Goal: Information Seeking & Learning: Learn about a topic

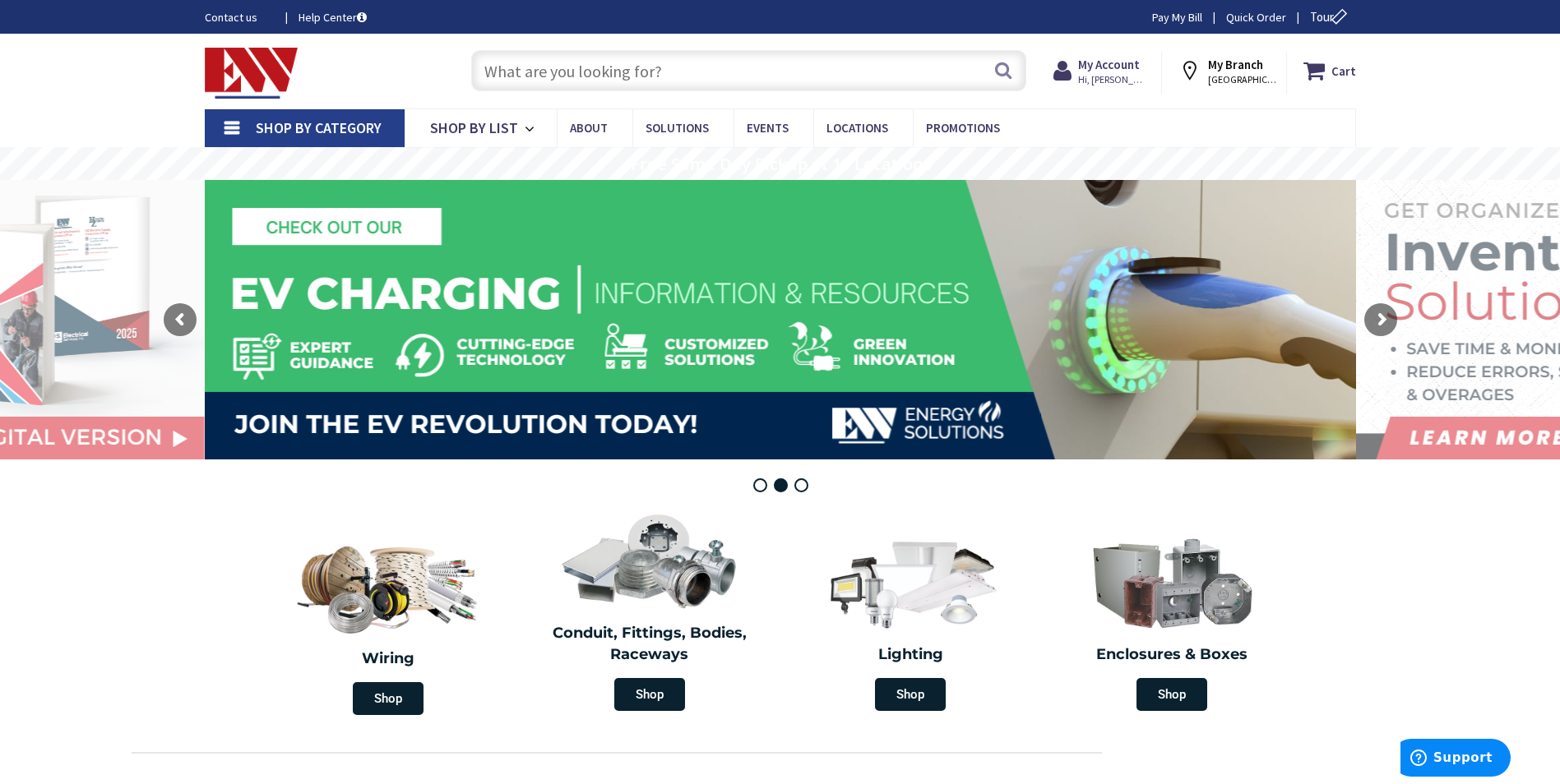
click at [298, 123] on span "Shop By Category" at bounding box center [318, 127] width 126 height 18
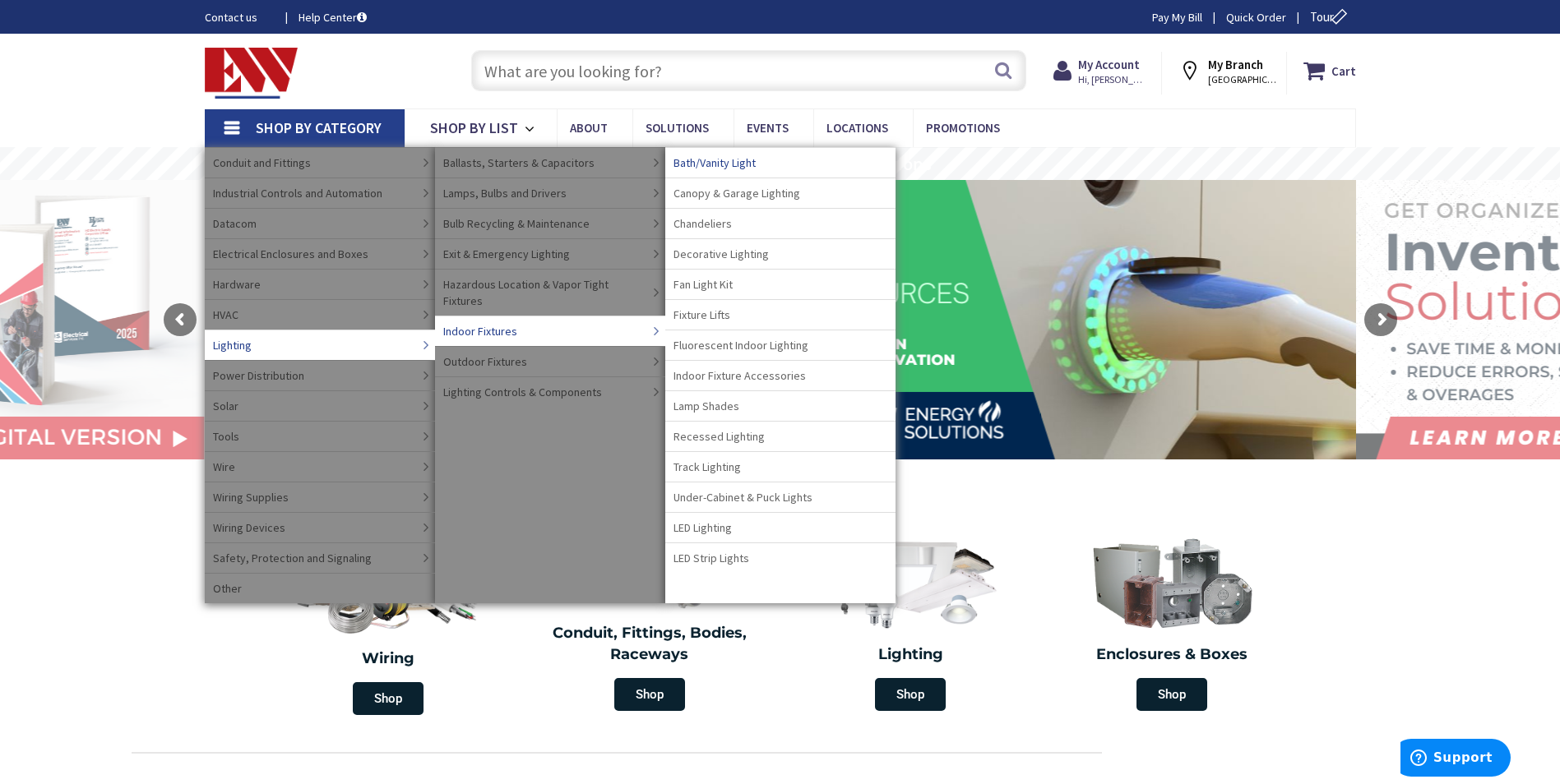
click at [718, 164] on span "Bath/Vanity Light" at bounding box center [714, 162] width 83 height 16
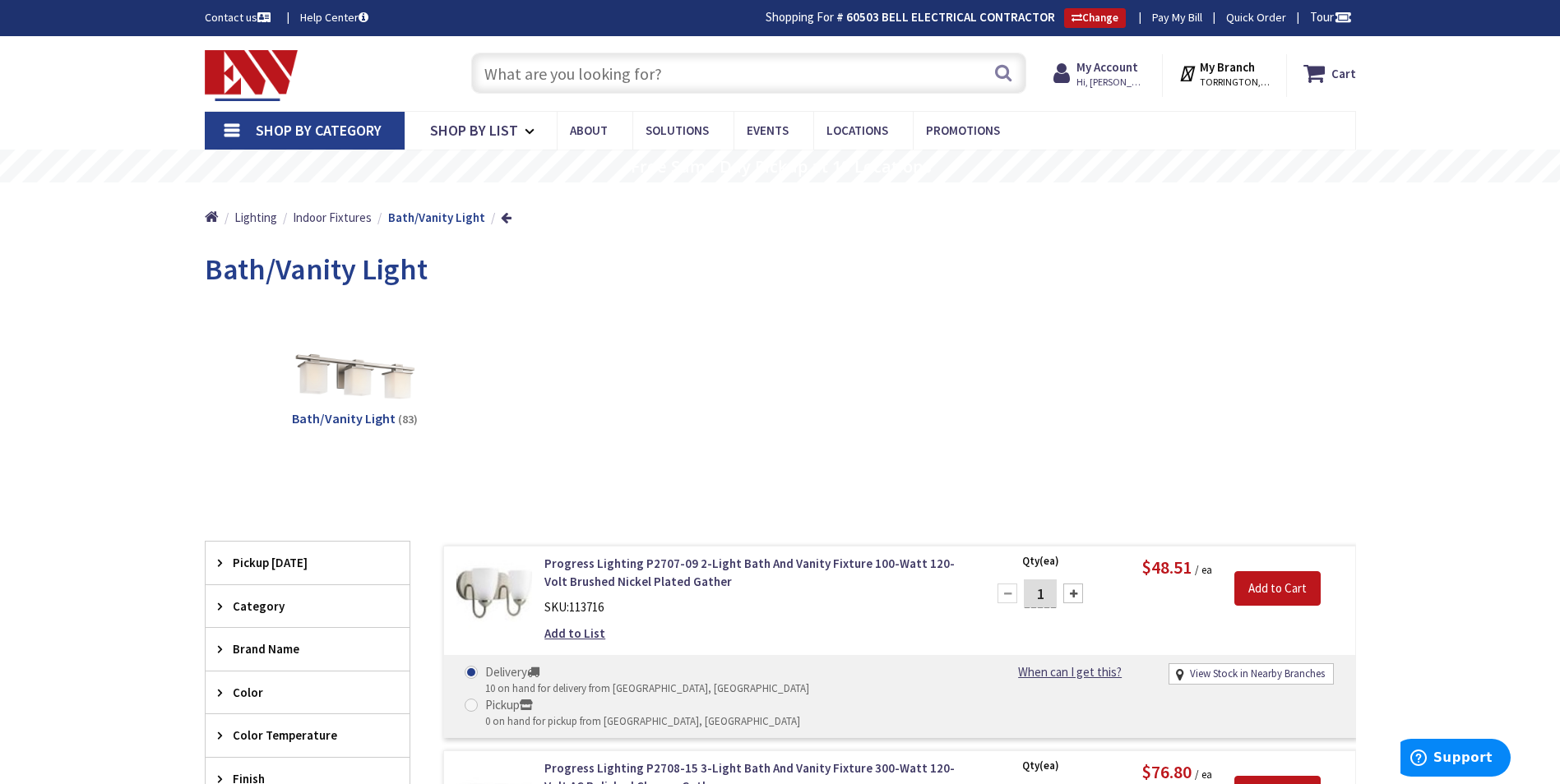
click at [546, 74] on input "text" at bounding box center [748, 73] width 555 height 41
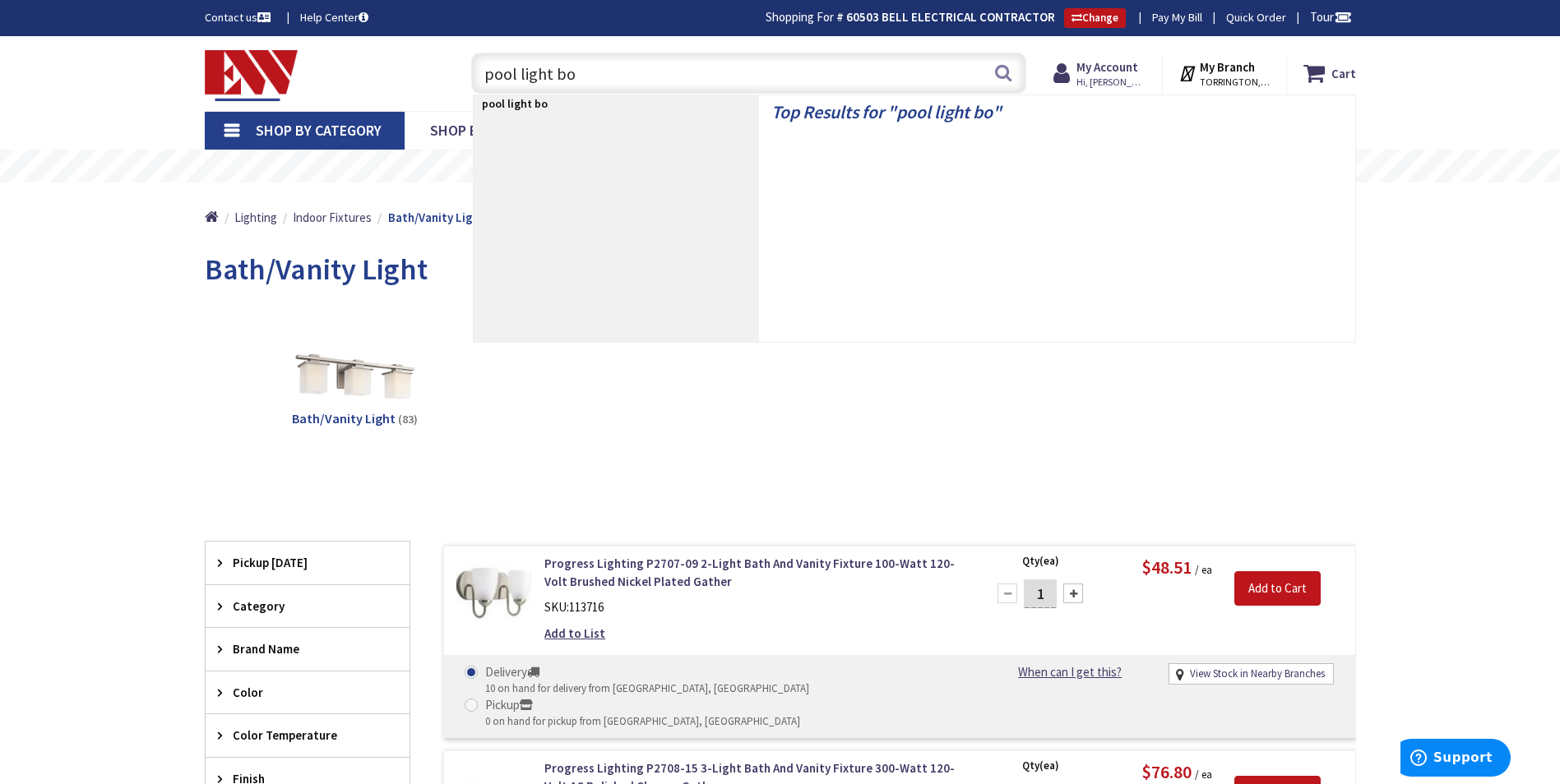
type input "pool light box"
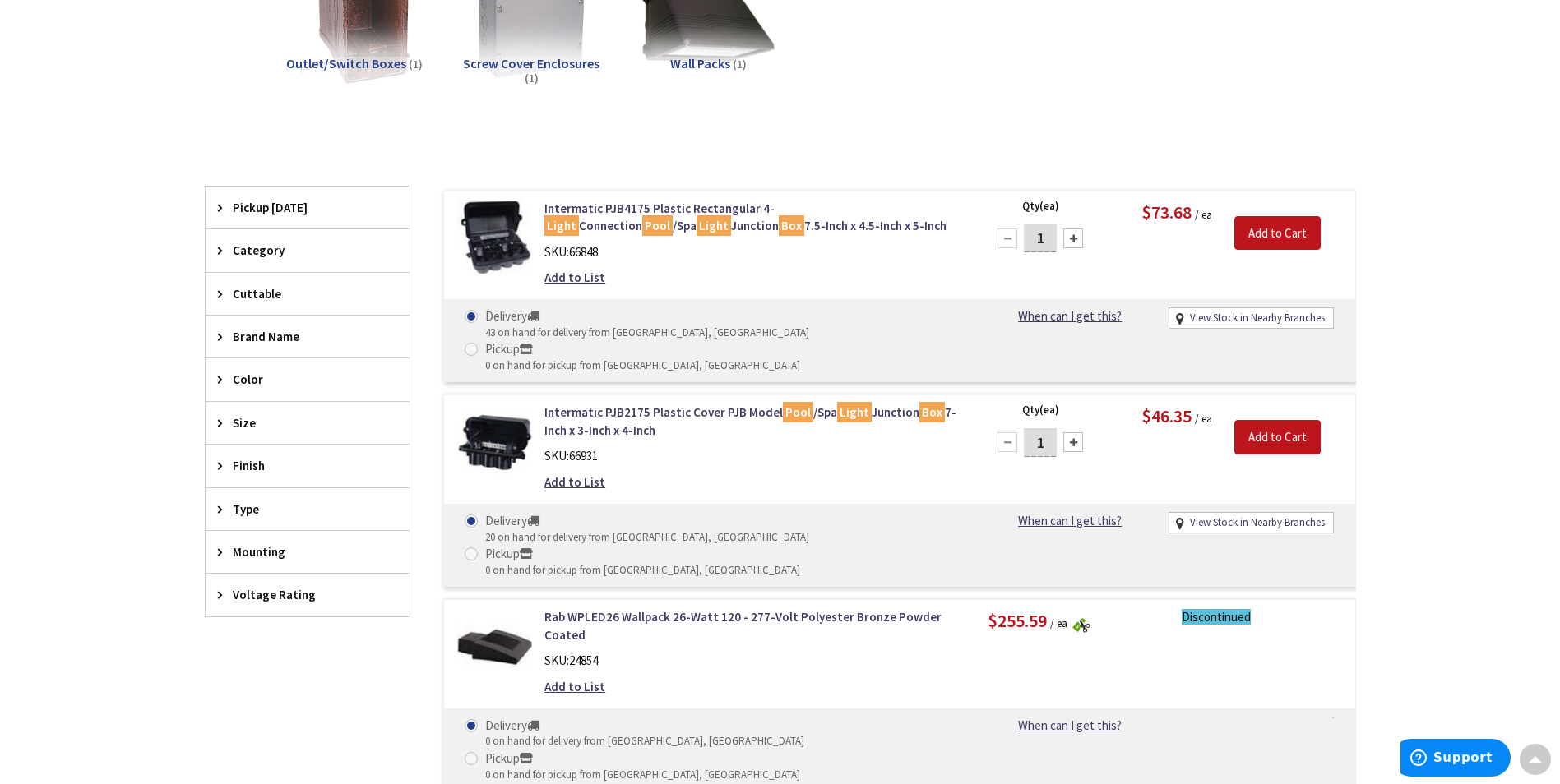
scroll to position [331, 0]
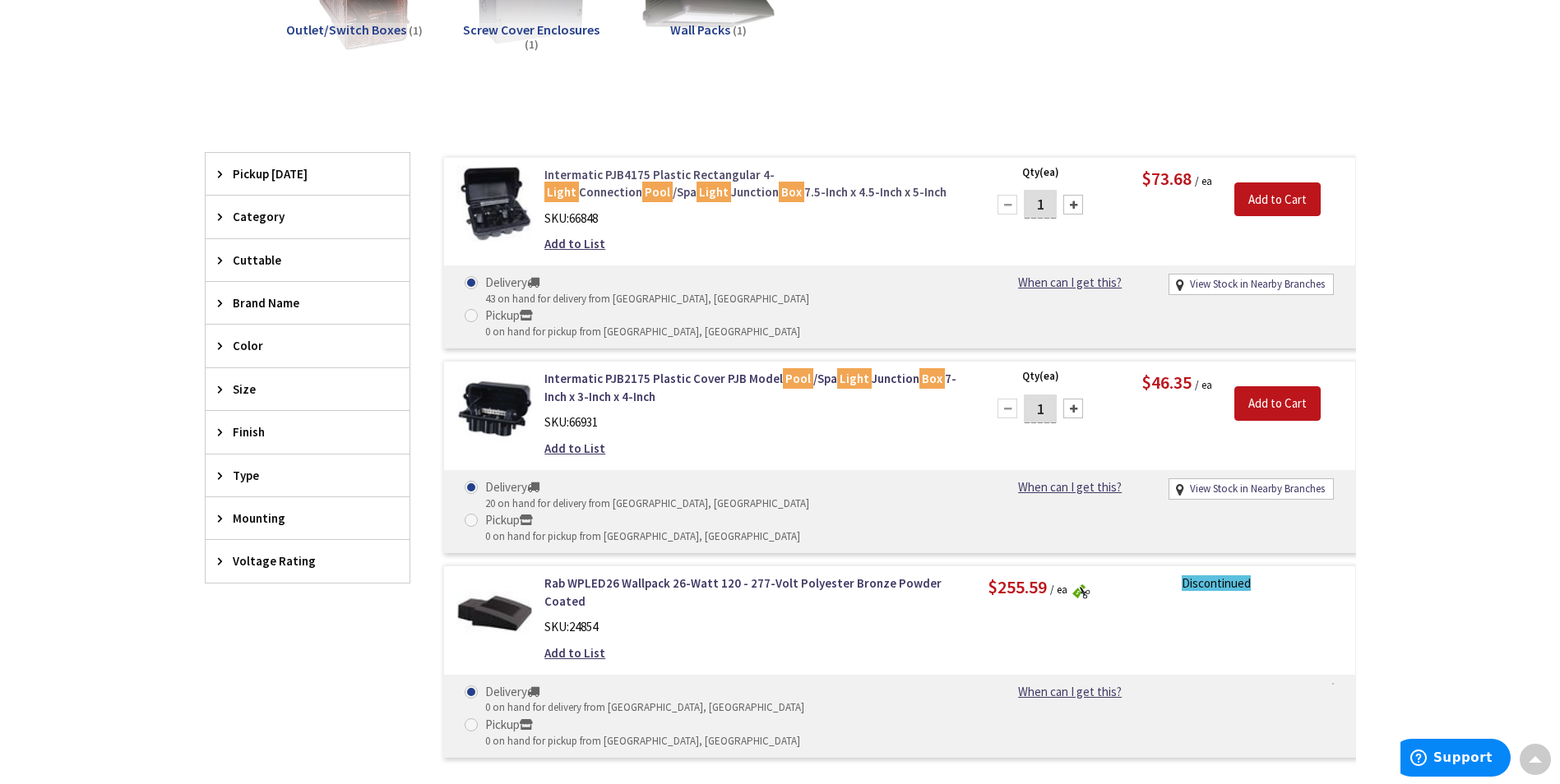
click at [669, 180] on link "Intermatic PJB4175 Plastic Rectangular 4- Light Connection Pool /Spa Light Junc…" at bounding box center [753, 183] width 418 height 35
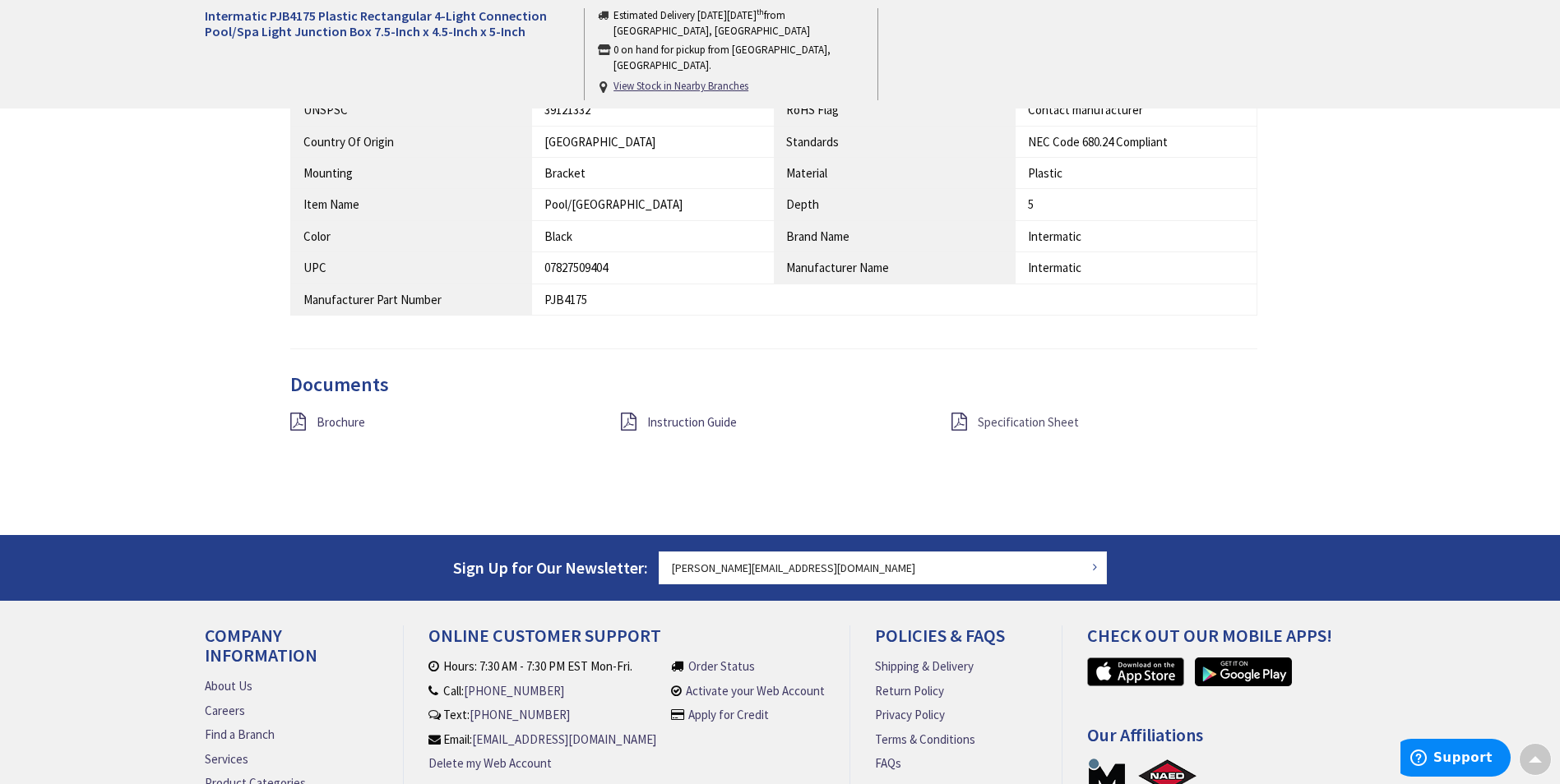
click at [1026, 422] on span "Specification Sheet" at bounding box center [1028, 422] width 101 height 16
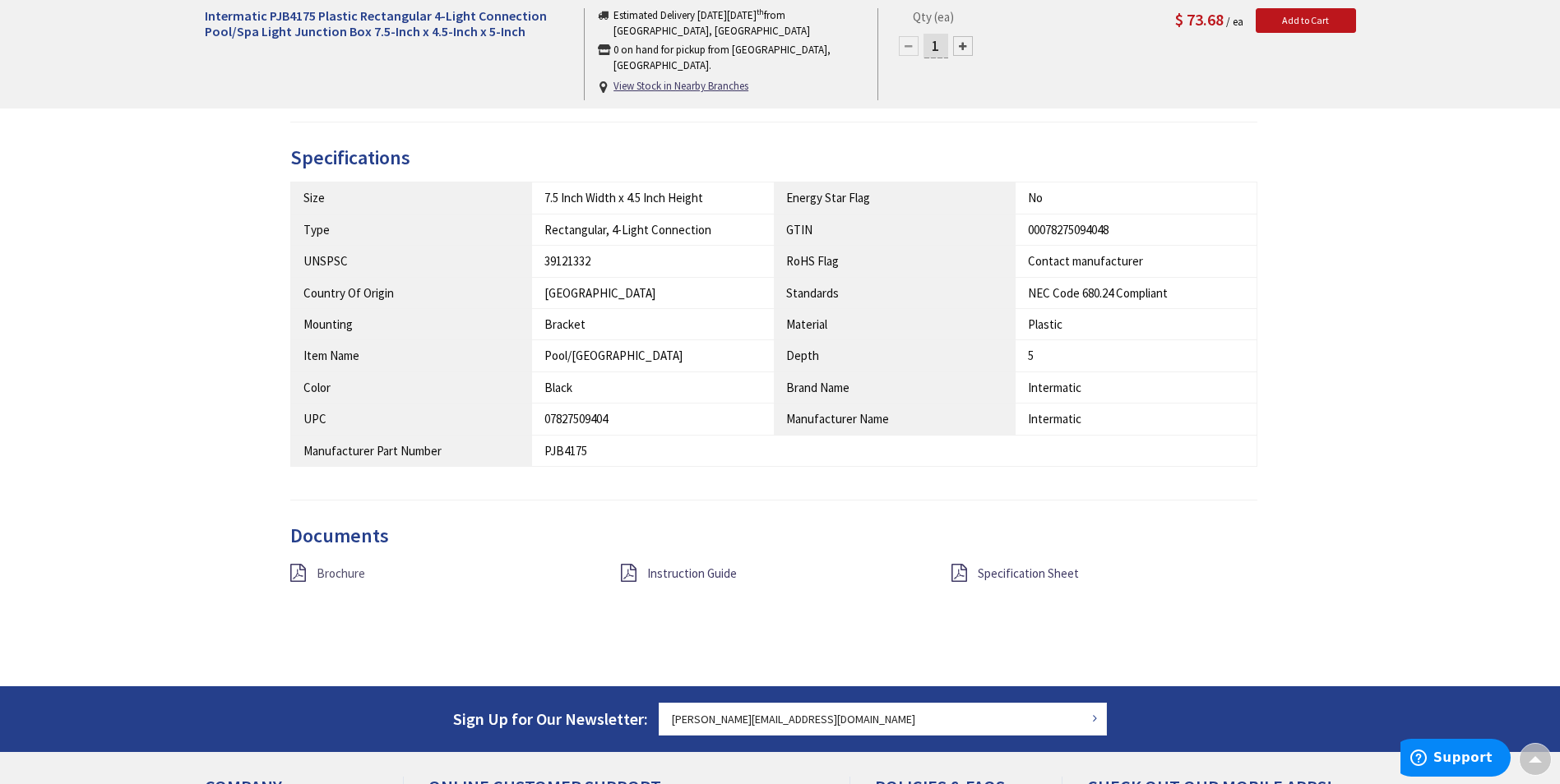
scroll to position [660, 0]
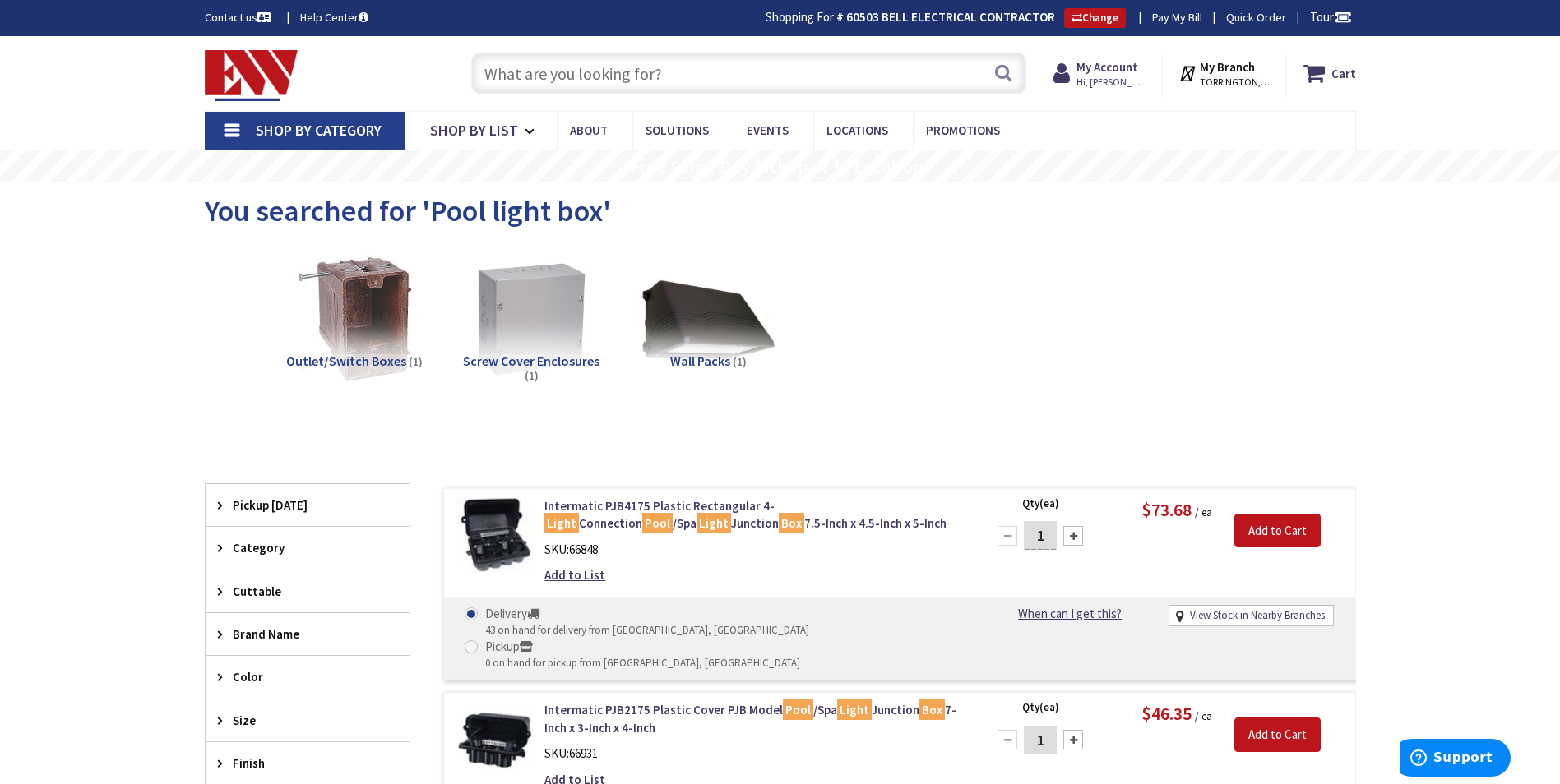
click at [320, 135] on span "Shop By Category" at bounding box center [318, 130] width 126 height 18
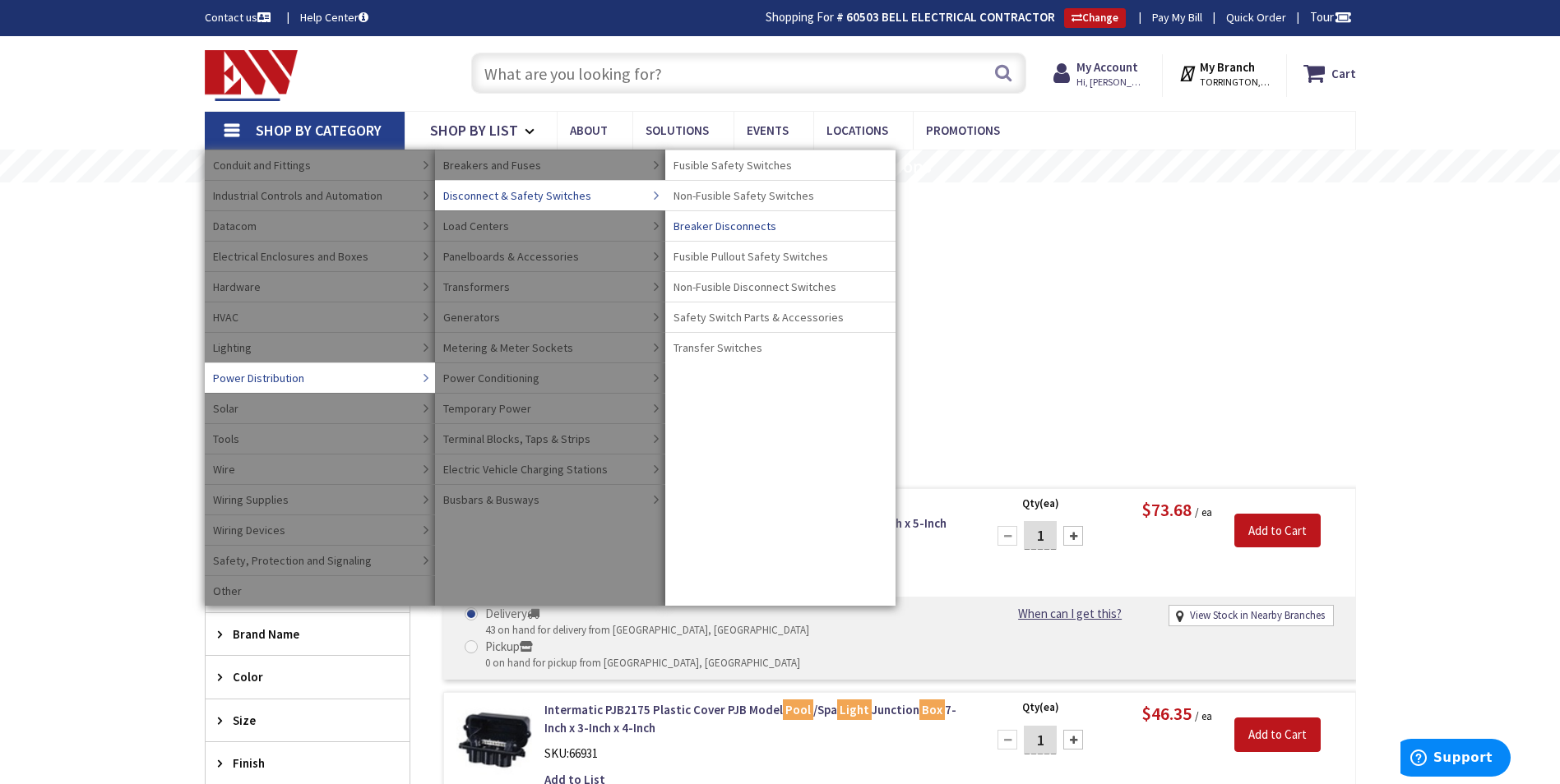
click at [714, 225] on span "Breaker Disconnects" at bounding box center [725, 225] width 103 height 16
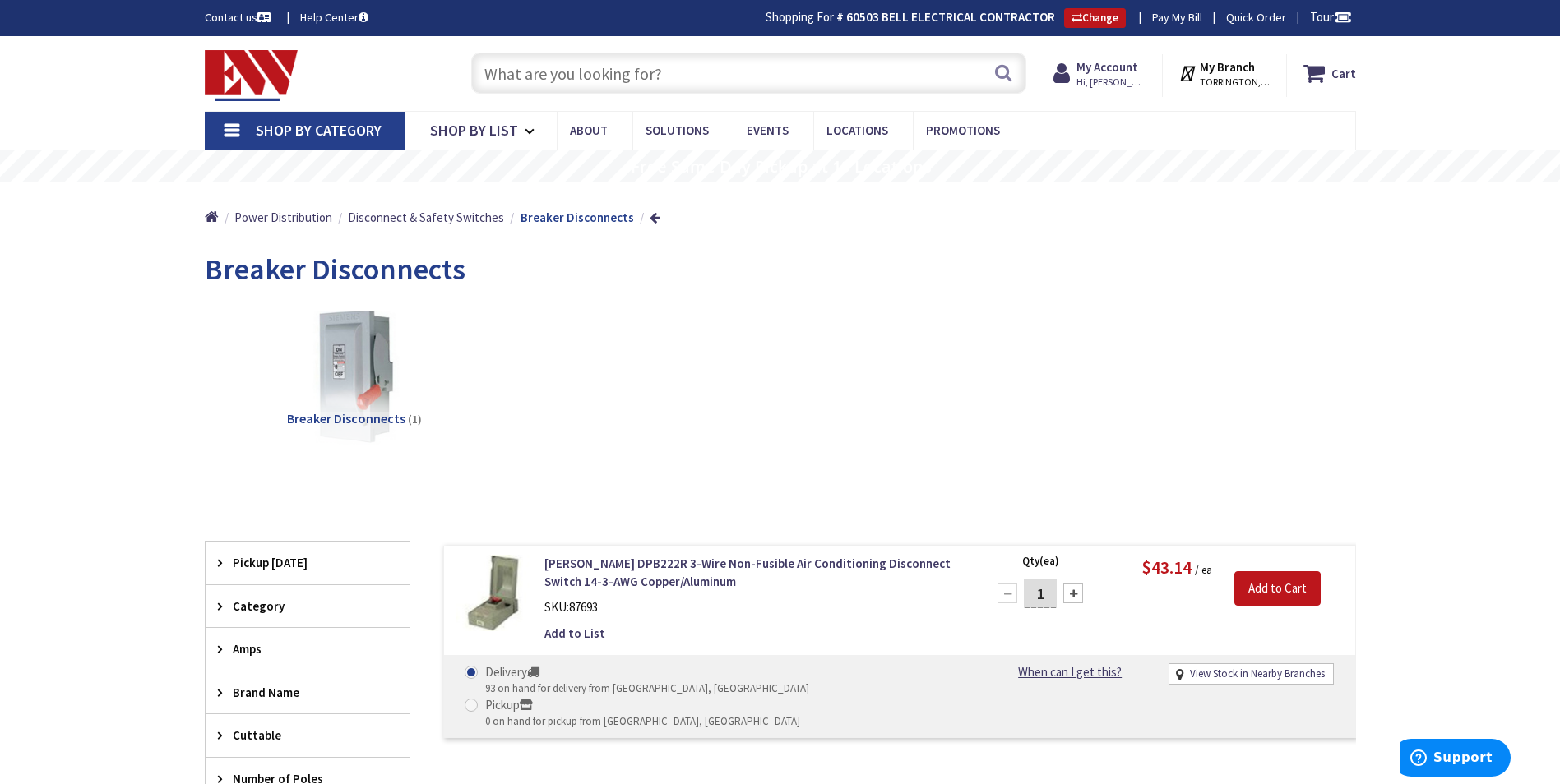
click at [255, 125] on span "Shop By Category" at bounding box center [318, 130] width 126 height 18
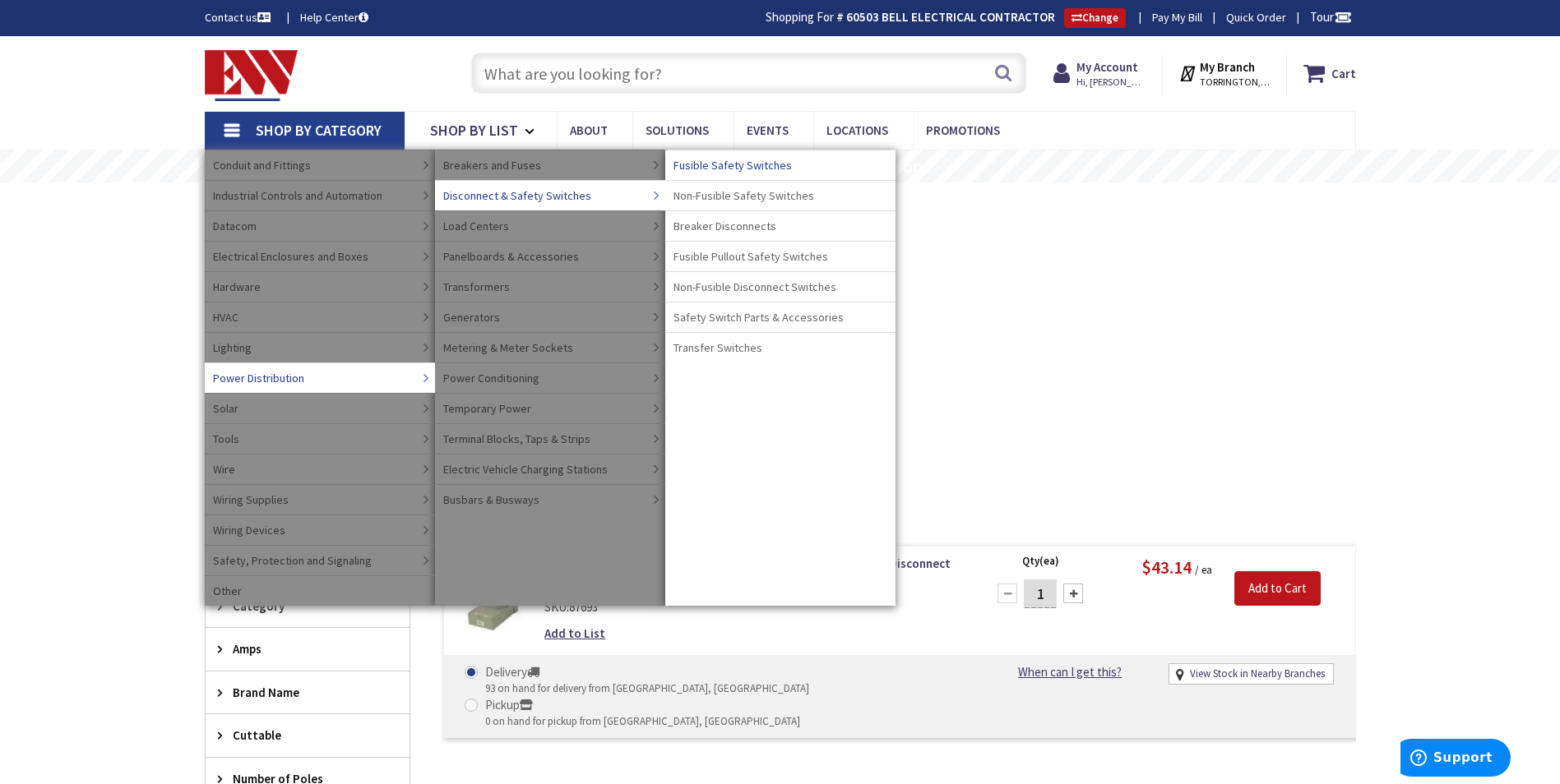
click at [736, 172] on span "Fusible Safety Switches" at bounding box center [733, 165] width 118 height 16
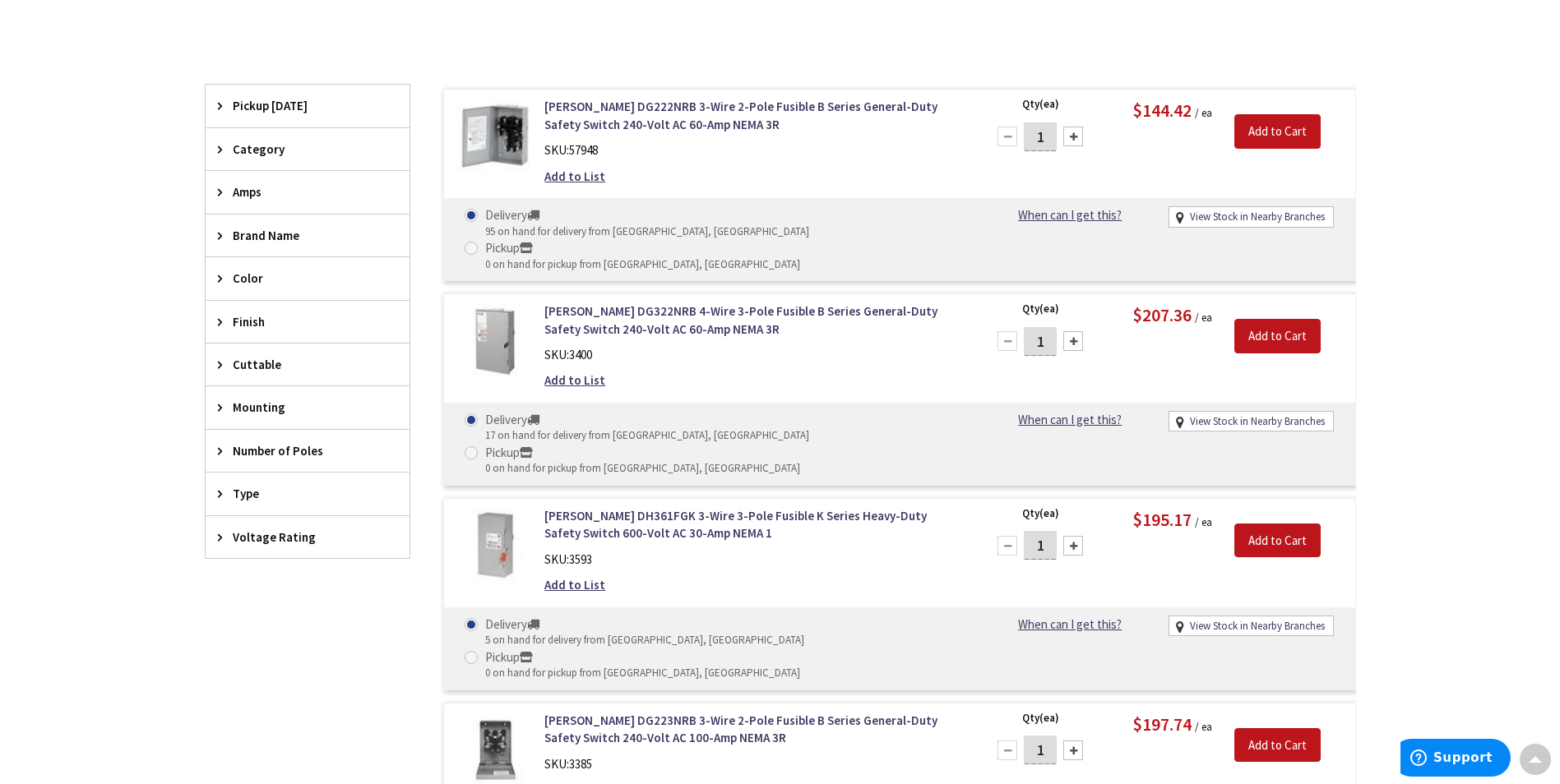
scroll to position [493, 0]
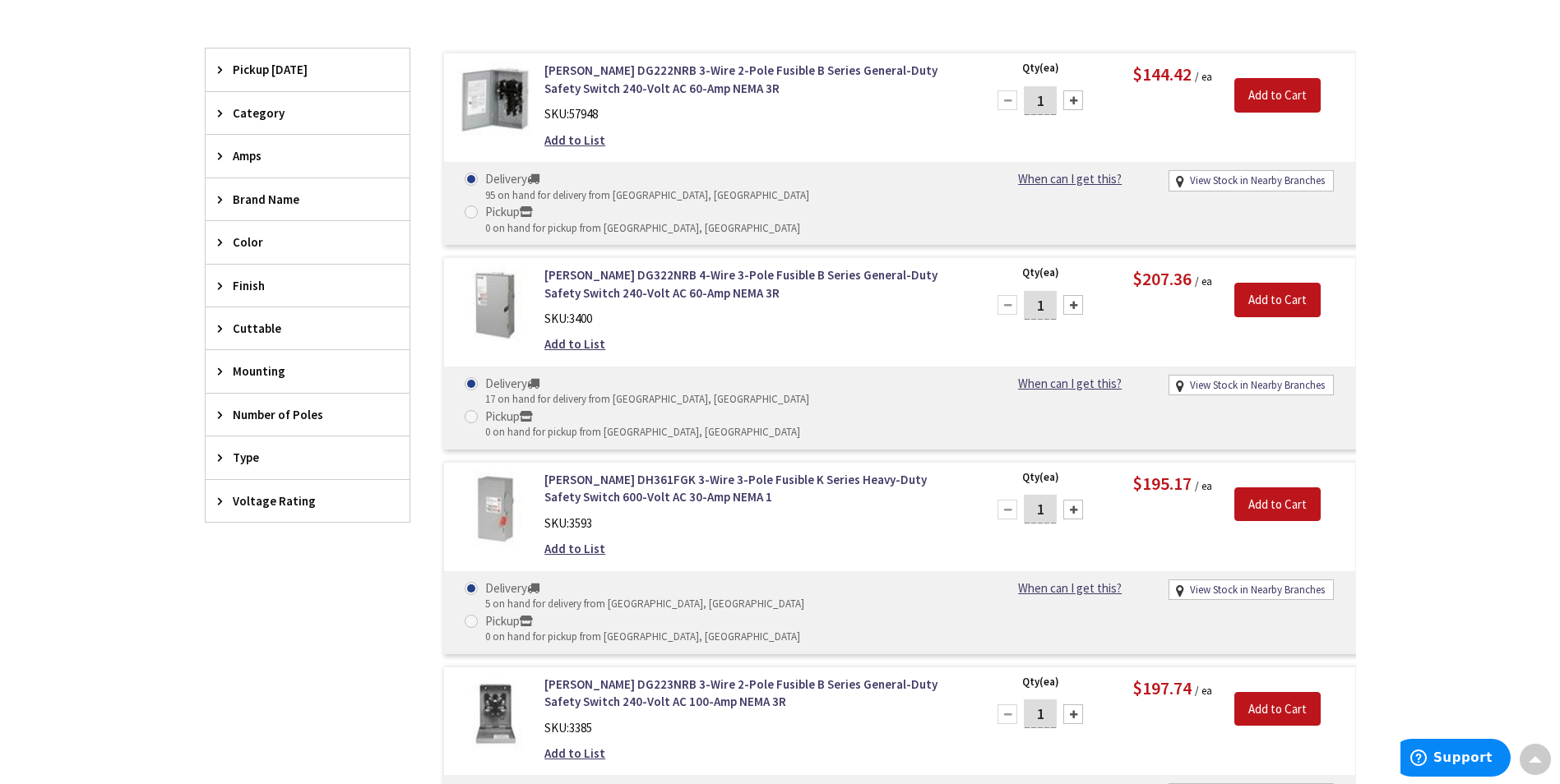
click at [269, 408] on span "Number of Poles" at bounding box center [300, 414] width 134 height 17
click at [255, 476] on span "3" at bounding box center [308, 474] width 204 height 28
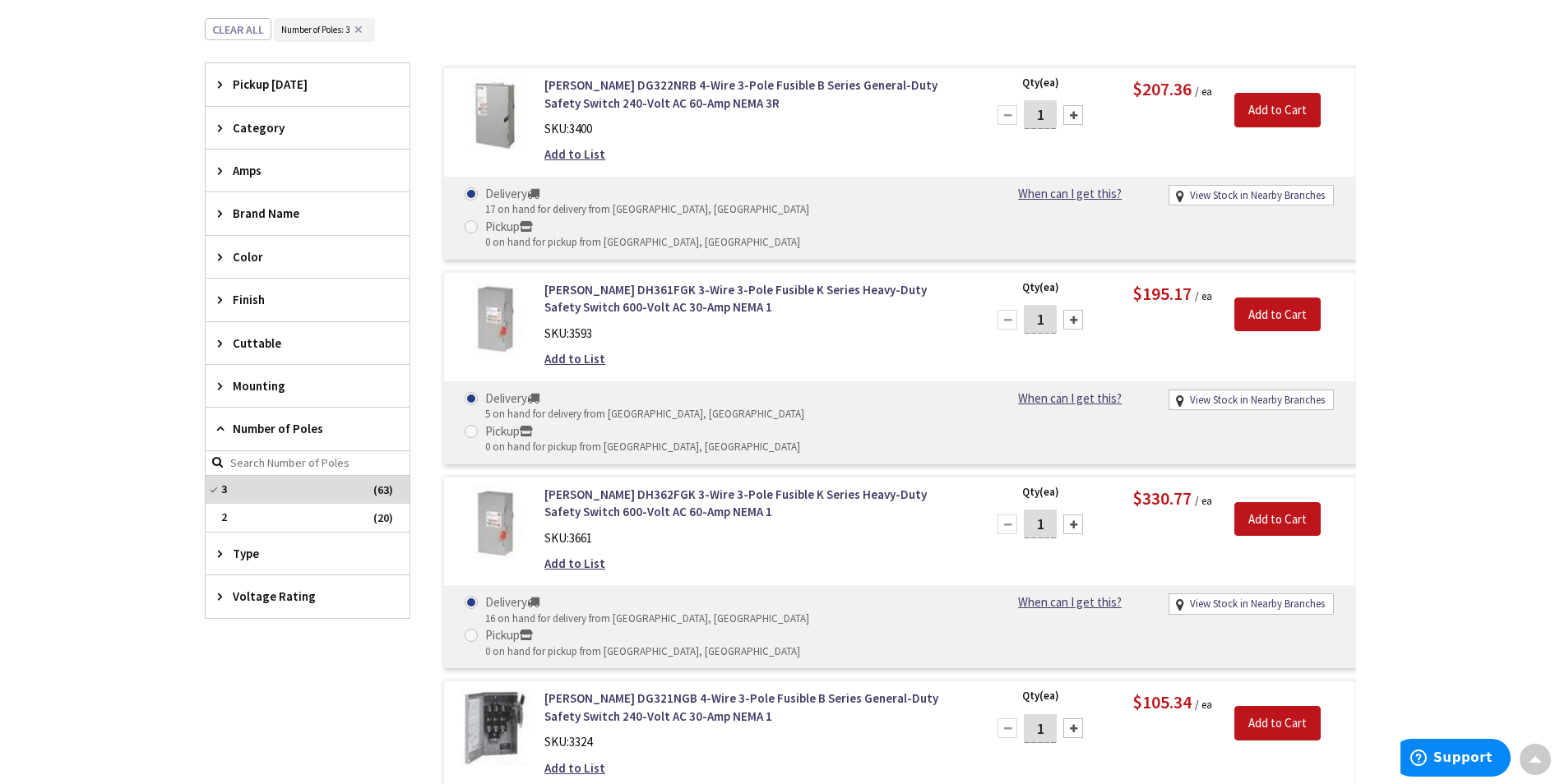
click at [254, 167] on span "Amps" at bounding box center [300, 171] width 134 height 17
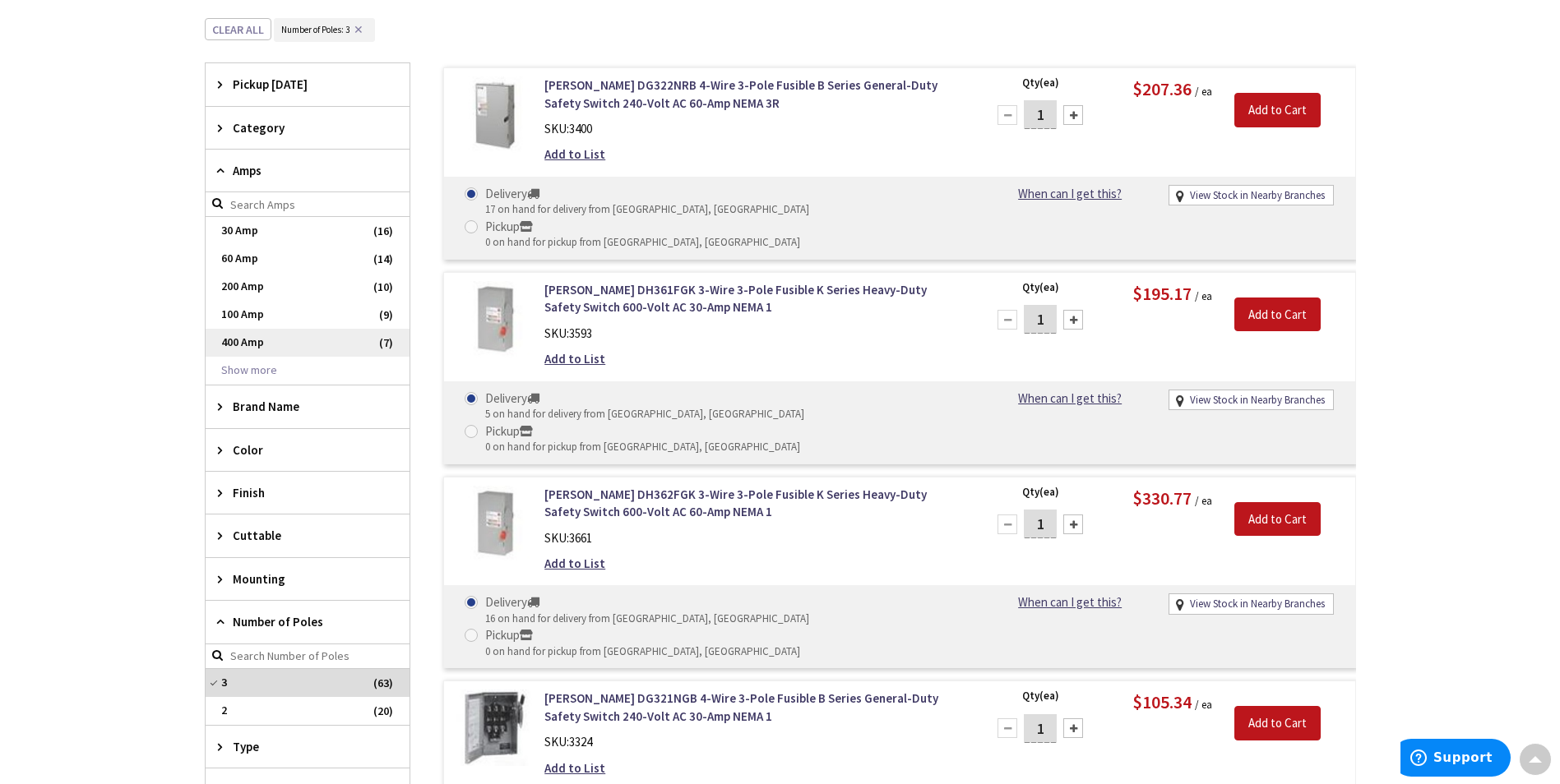
click at [253, 336] on span "400 Amp" at bounding box center [308, 343] width 204 height 28
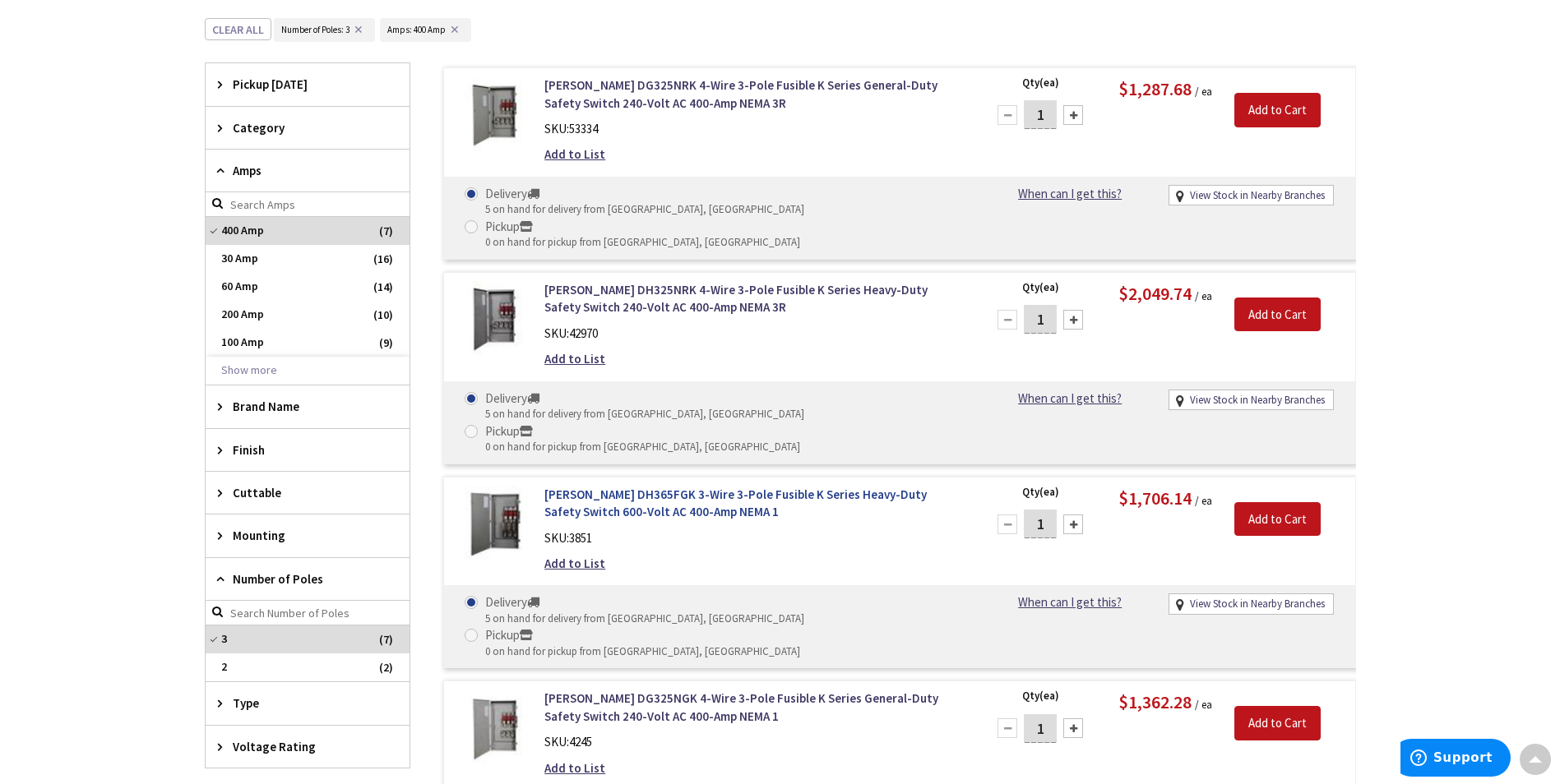
scroll to position [329, 0]
